Goal: Check status: Check status

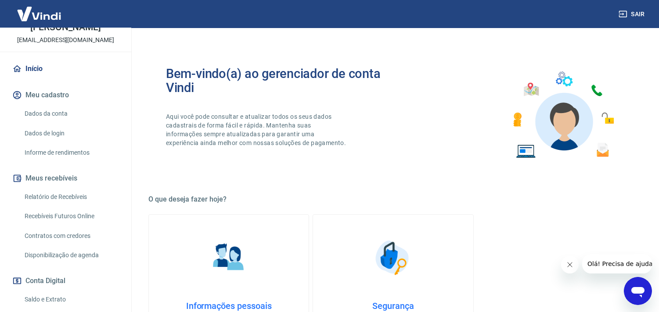
scroll to position [97, 0]
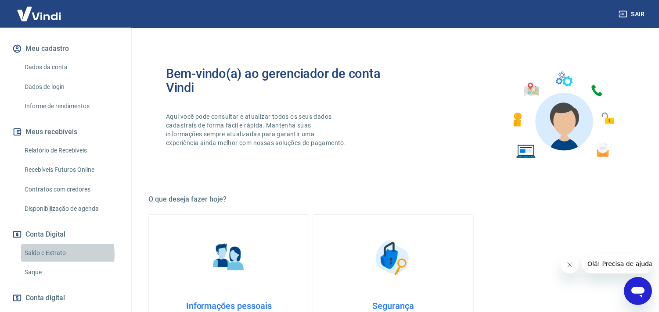
click at [53, 255] on link "Saldo e Extrato" at bounding box center [71, 253] width 100 height 18
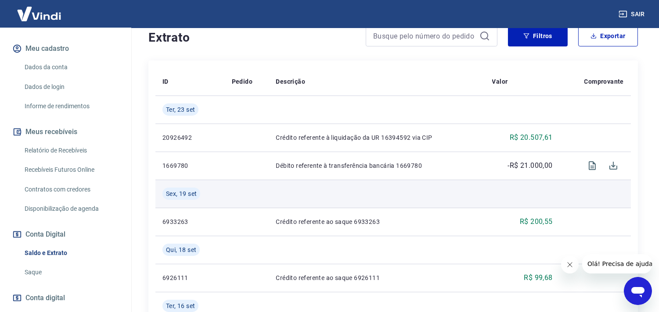
scroll to position [195, 0]
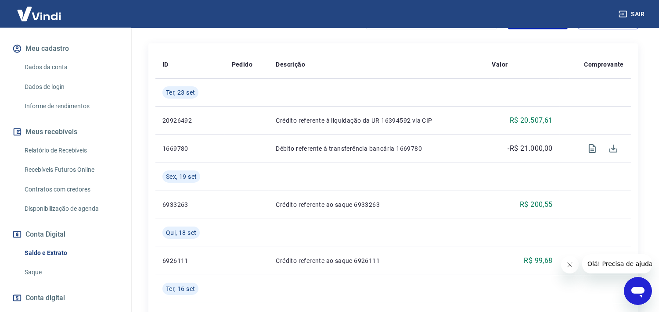
click at [54, 151] on link "Relatório de Recebíveis" at bounding box center [71, 151] width 100 height 18
